Goal: Information Seeking & Learning: Understand process/instructions

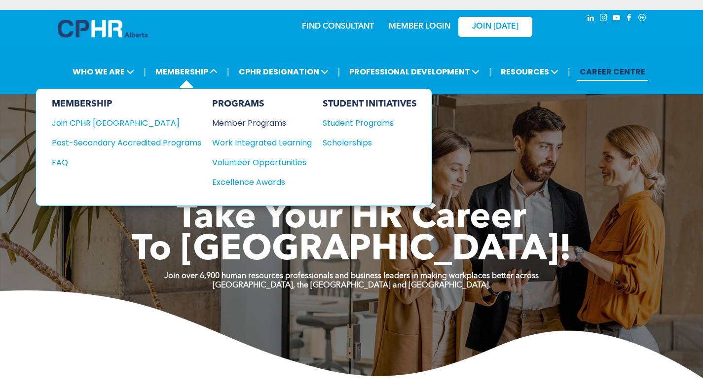
click at [267, 120] on div "Member Programs" at bounding box center [257, 123] width 90 height 12
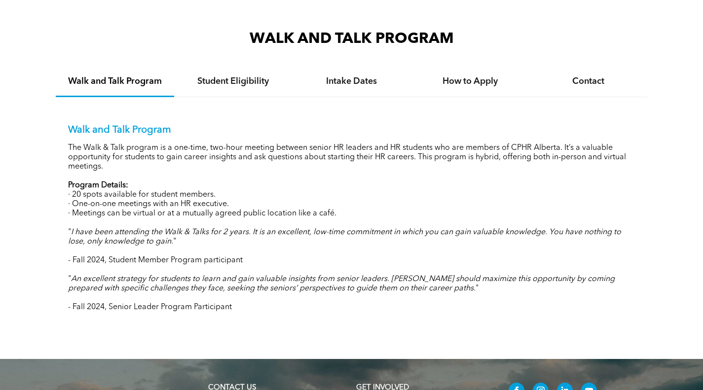
scroll to position [938, 0]
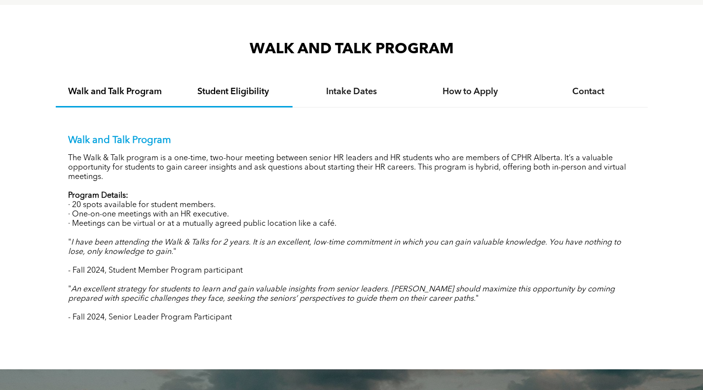
click at [224, 91] on h4 "Student Eligibility" at bounding box center [233, 91] width 101 height 11
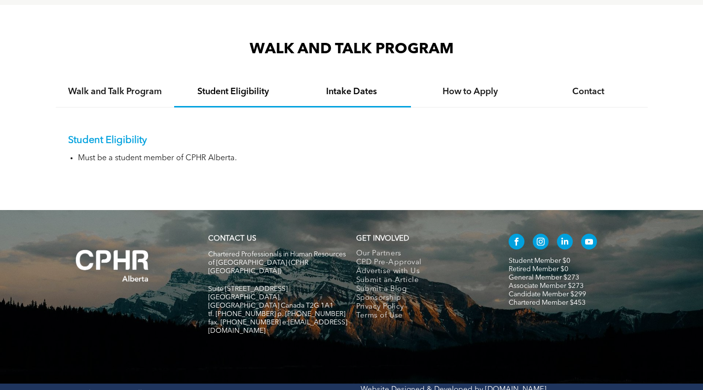
click at [362, 89] on h4 "Intake Dates" at bounding box center [352, 91] width 101 height 11
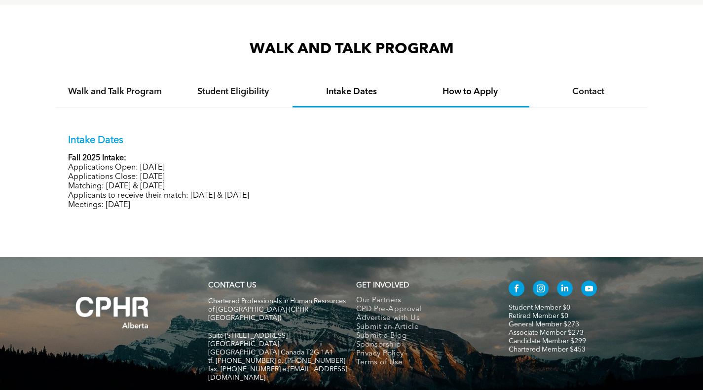
click at [476, 91] on h4 "How to Apply" at bounding box center [470, 91] width 101 height 11
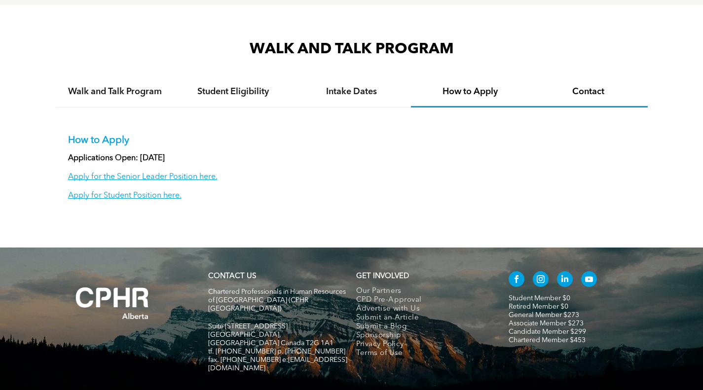
click at [589, 91] on h4 "Contact" at bounding box center [588, 91] width 101 height 11
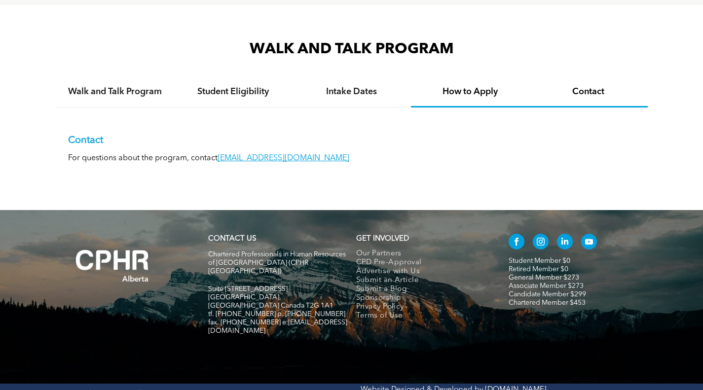
click at [477, 88] on h4 "How to Apply" at bounding box center [470, 91] width 101 height 11
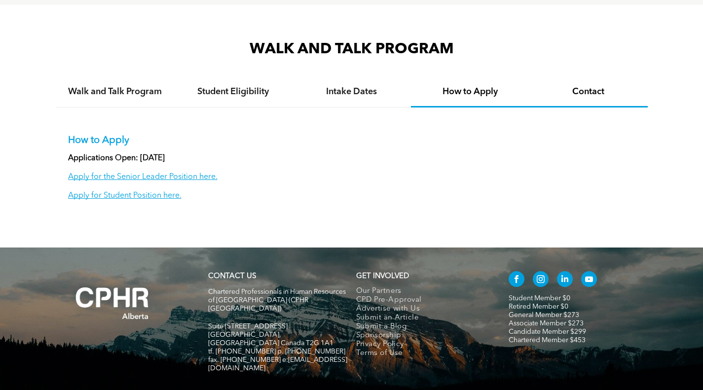
click at [605, 99] on div "Contact" at bounding box center [589, 92] width 118 height 30
